Goal: Use online tool/utility: Utilize a website feature to perform a specific function

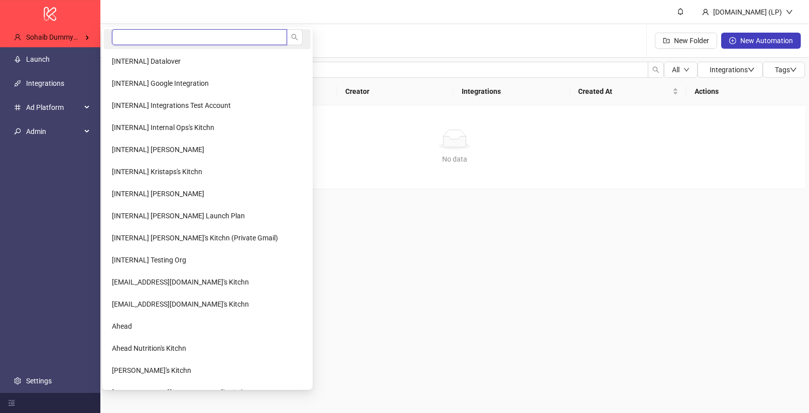
click at [159, 35] on input "search" at bounding box center [199, 37] width 175 height 16
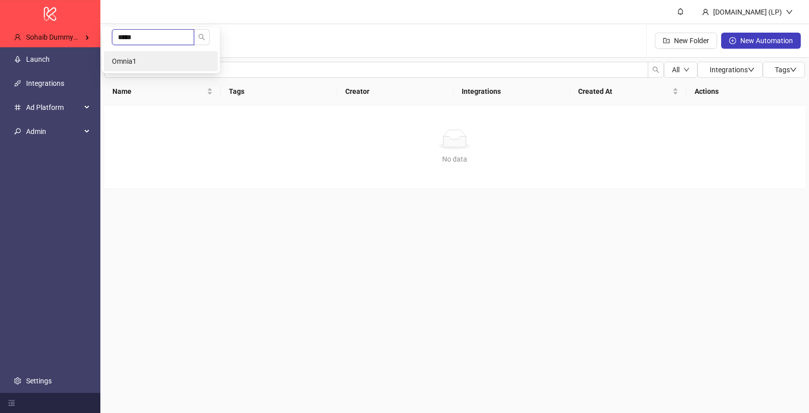
type input "*****"
click at [145, 53] on li "Omnia1" at bounding box center [161, 61] width 114 height 20
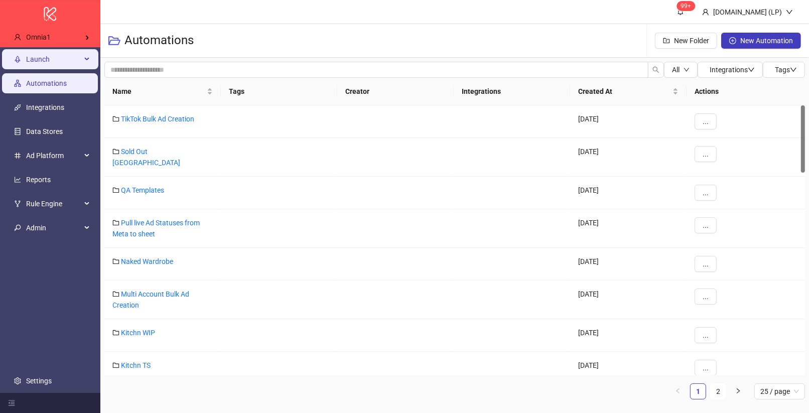
click at [59, 54] on span "Launch" at bounding box center [53, 59] width 55 height 20
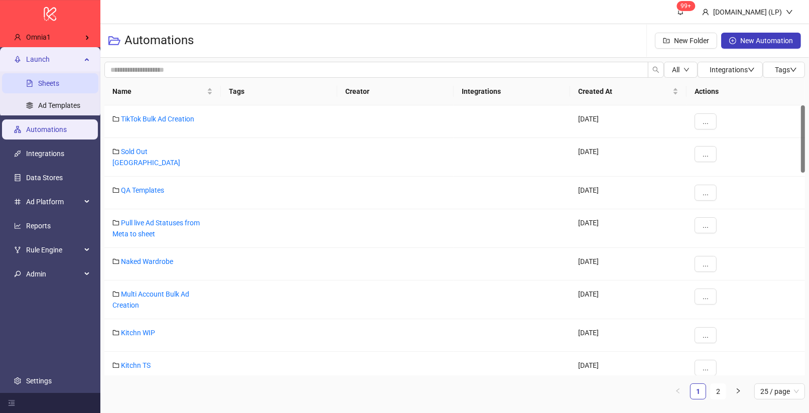
click at [59, 79] on link "Sheets" at bounding box center [48, 83] width 21 height 8
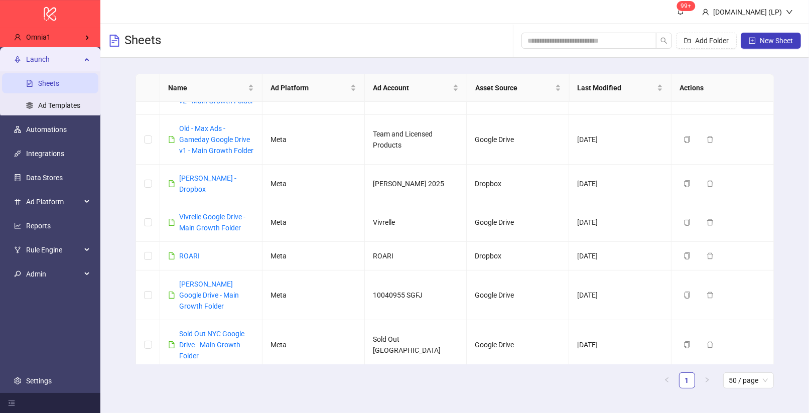
scroll to position [639, 0]
click at [223, 213] on link "Vivrelle Google Drive - Main Growth Folder" at bounding box center [212, 222] width 66 height 19
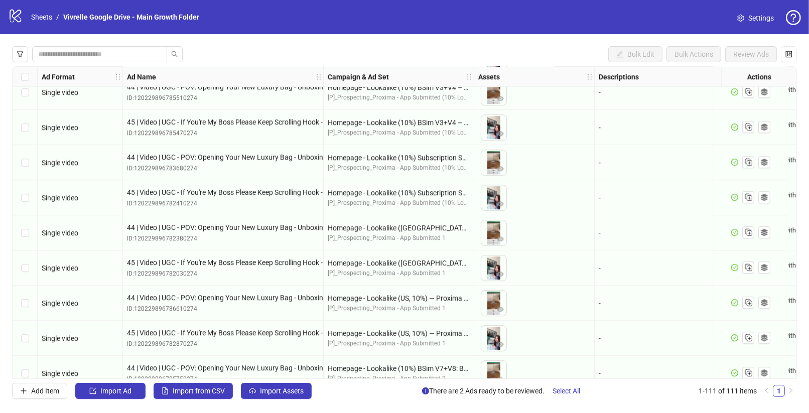
scroll to position [3610, 0]
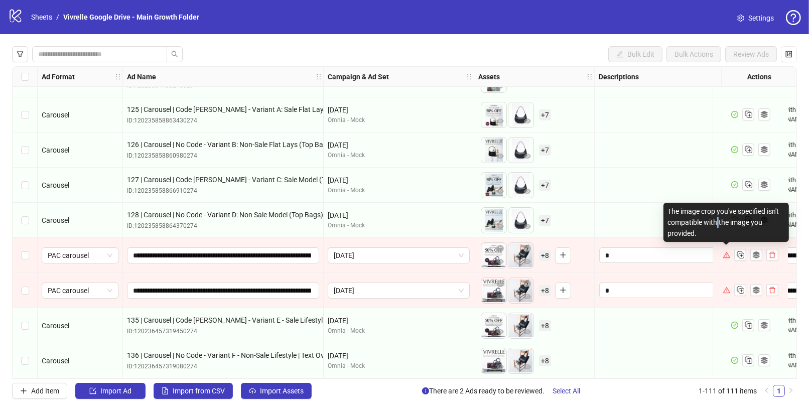
click at [717, 223] on div "The image crop you've specified isn't compatible with the image you provided." at bounding box center [725, 222] width 125 height 39
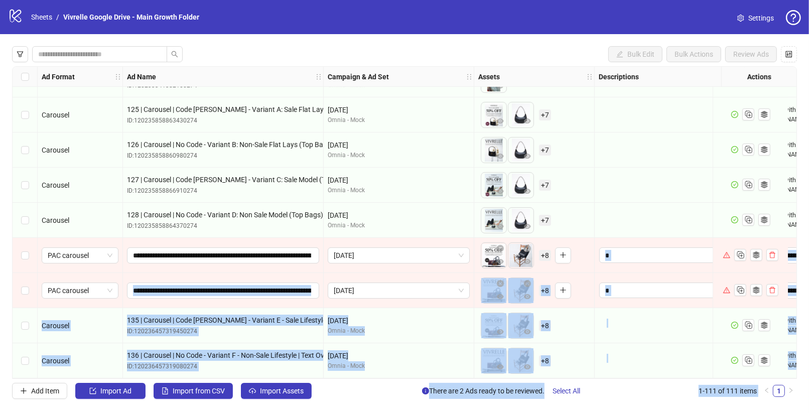
drag, startPoint x: 704, startPoint y: 228, endPoint x: 681, endPoint y: 234, distance: 23.2
click at [681, 234] on body "logo/logo-mobile Sheets / Vivrelle Google Drive - Main Growth Folder Settings B…" at bounding box center [404, 206] width 809 height 413
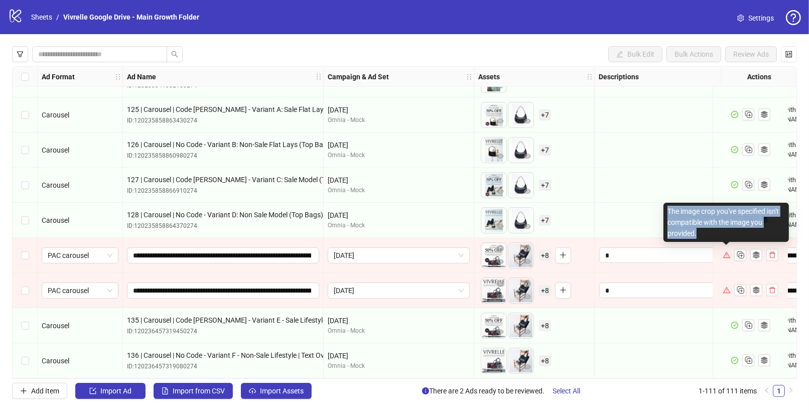
copy div "The image crop you've specified isn't compatible with the image you provided."
drag, startPoint x: 724, startPoint y: 236, endPoint x: 671, endPoint y: 213, distance: 57.5
click at [671, 213] on div "The image crop you've specified isn't compatible with the image you provided." at bounding box center [725, 222] width 125 height 39
